Goal: Contribute content

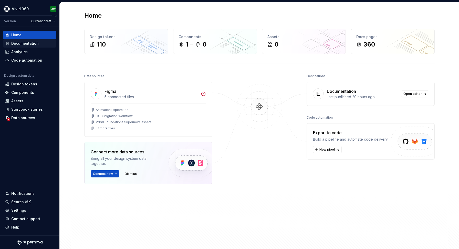
click at [19, 43] on div "Documentation" at bounding box center [24, 43] width 27 height 5
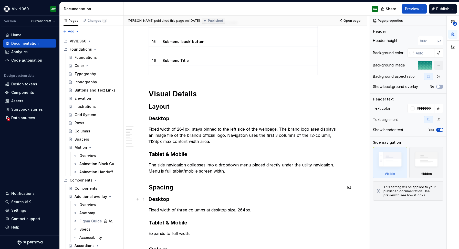
scroll to position [756, 0]
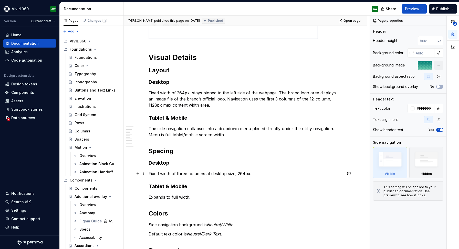
type textarea "*"
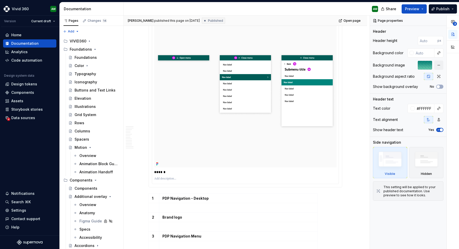
scroll to position [163, 0]
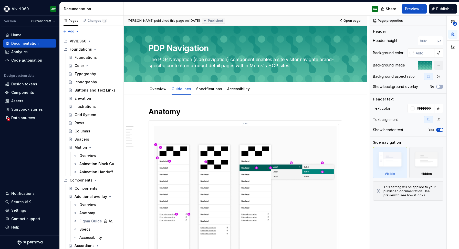
type textarea "*"
